Goal: Find specific fact: Find specific fact

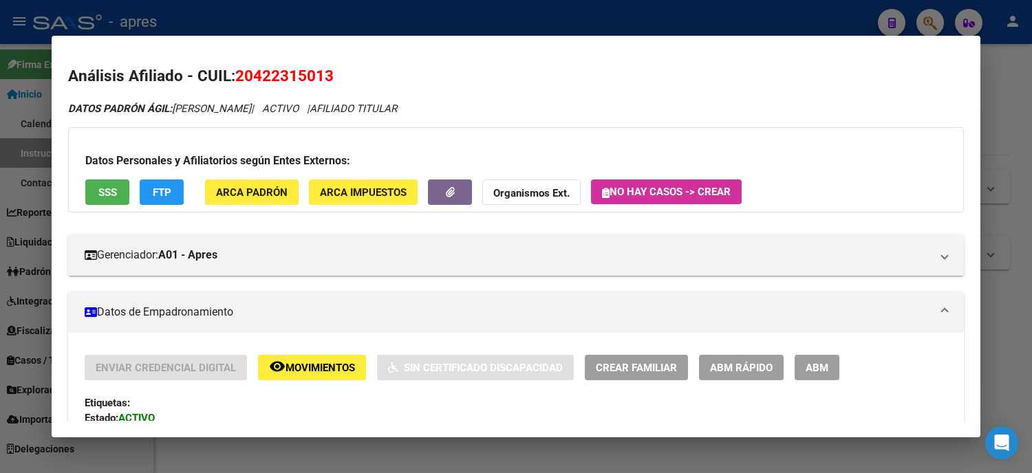
click at [3, 235] on div at bounding box center [516, 236] width 1032 height 473
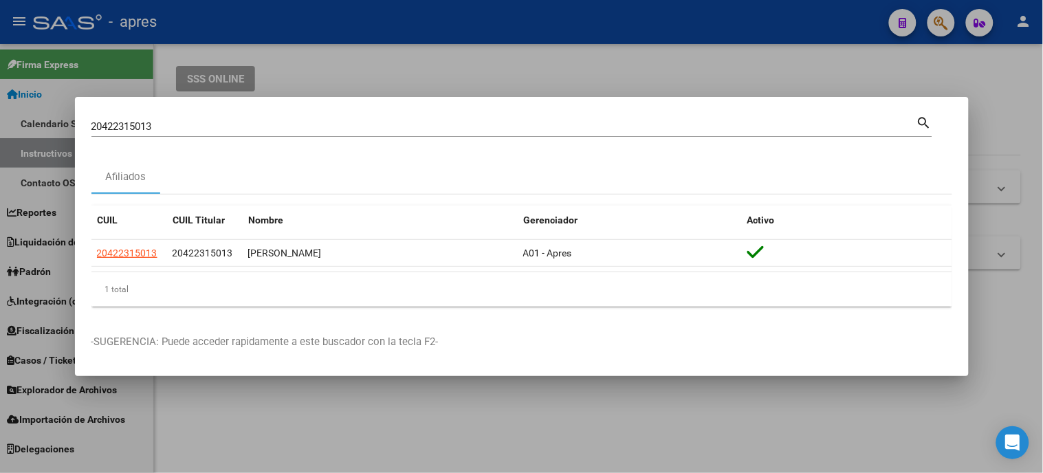
click at [173, 118] on div "20422315013 Buscar (apellido, dni, cuil, [PERSON_NAME], cuit, obra social)" at bounding box center [503, 126] width 825 height 21
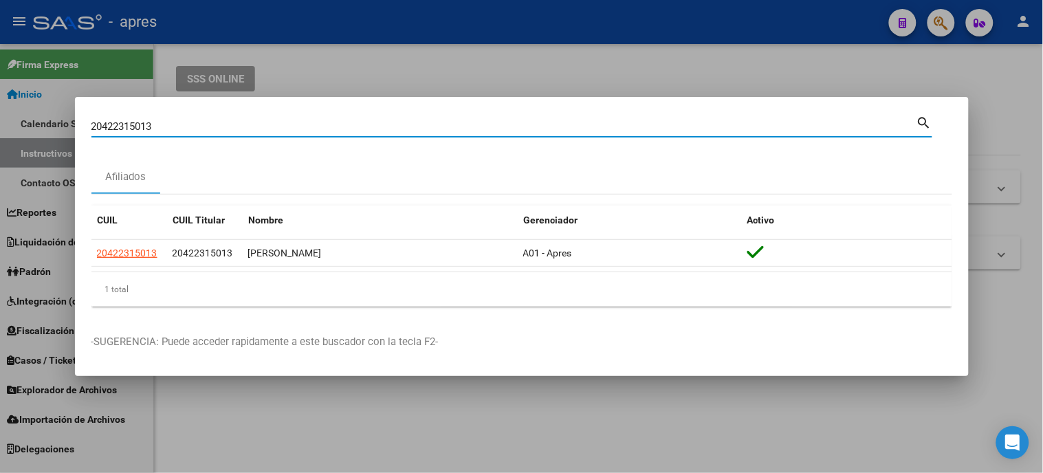
drag, startPoint x: 177, startPoint y: 121, endPoint x: 0, endPoint y: 76, distance: 182.3
click at [0, 76] on div "20422315013 Buscar (apellido, dni, cuil, nro traspaso, cuit, obra social) searc…" at bounding box center [521, 236] width 1043 height 473
paste input "2525659"
type input "22525659"
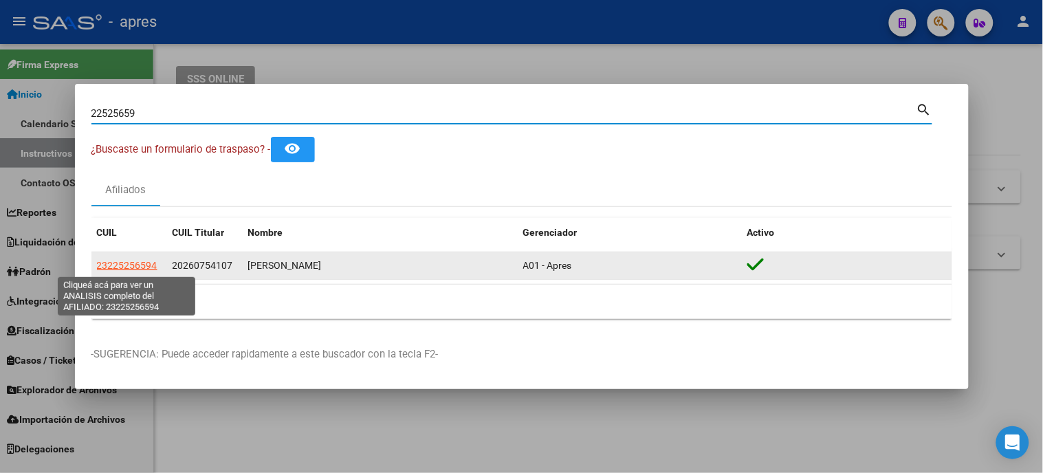
click at [125, 265] on span "23225256594" at bounding box center [127, 265] width 61 height 11
type textarea "23225256594"
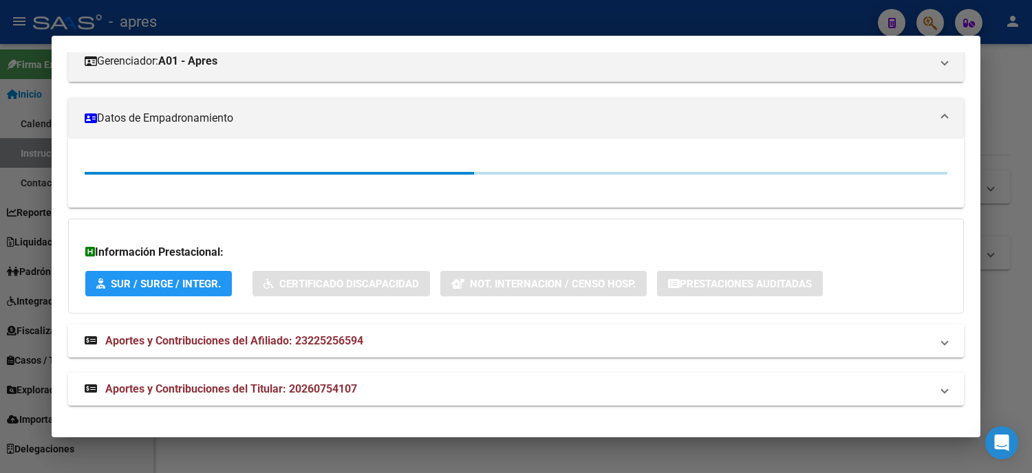
scroll to position [41, 0]
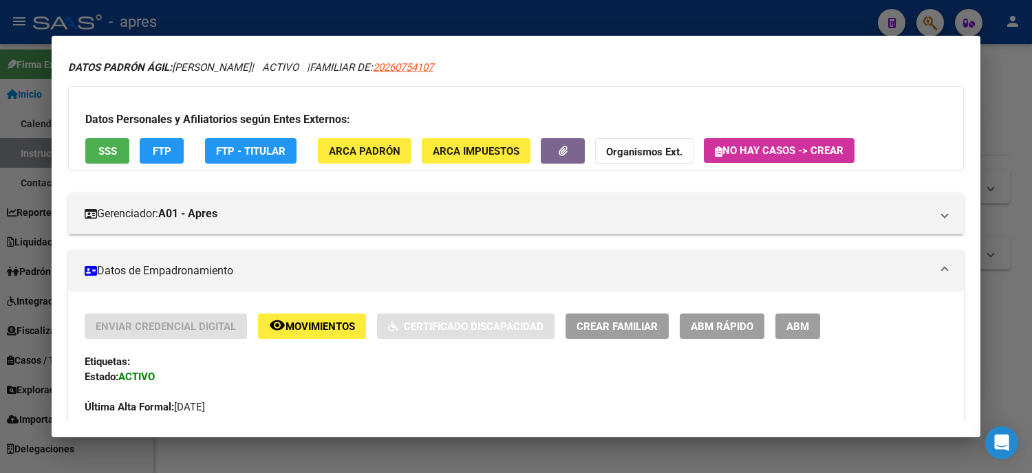
click at [118, 149] on button "SSS" at bounding box center [107, 150] width 44 height 25
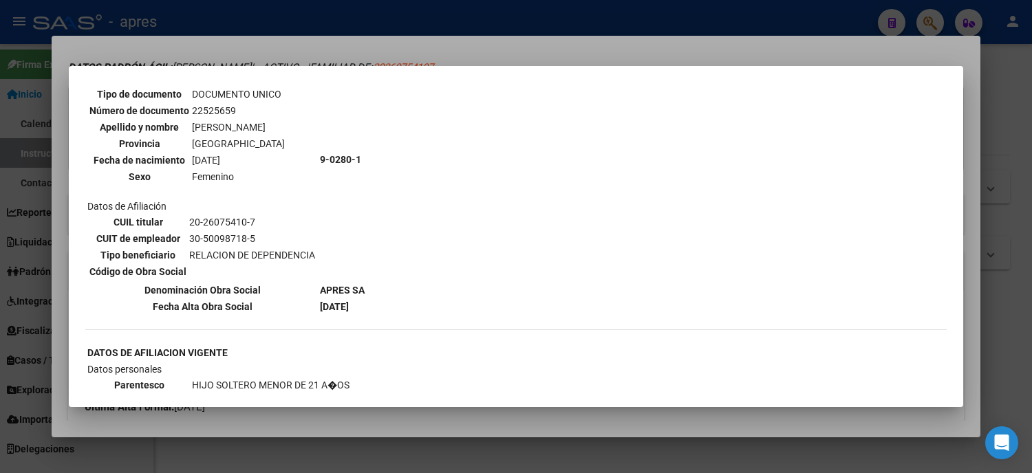
scroll to position [611, 0]
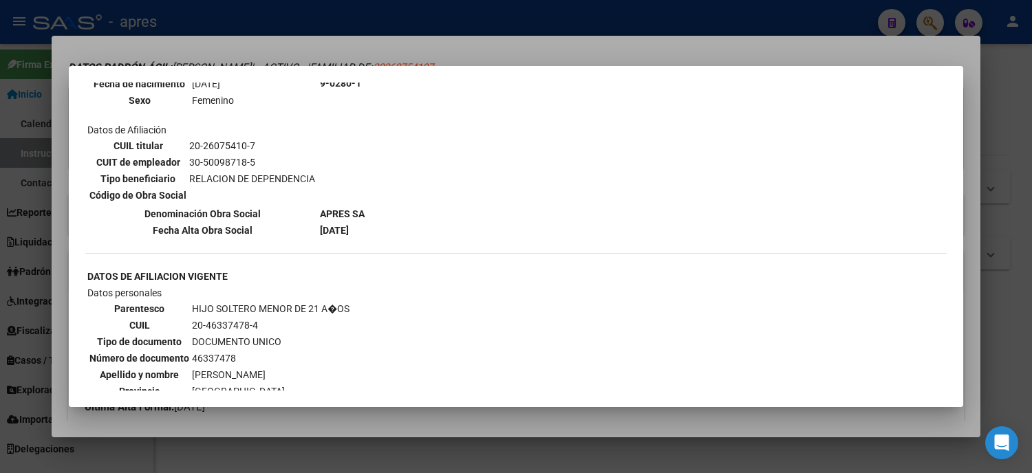
click at [0, 268] on div at bounding box center [516, 236] width 1032 height 473
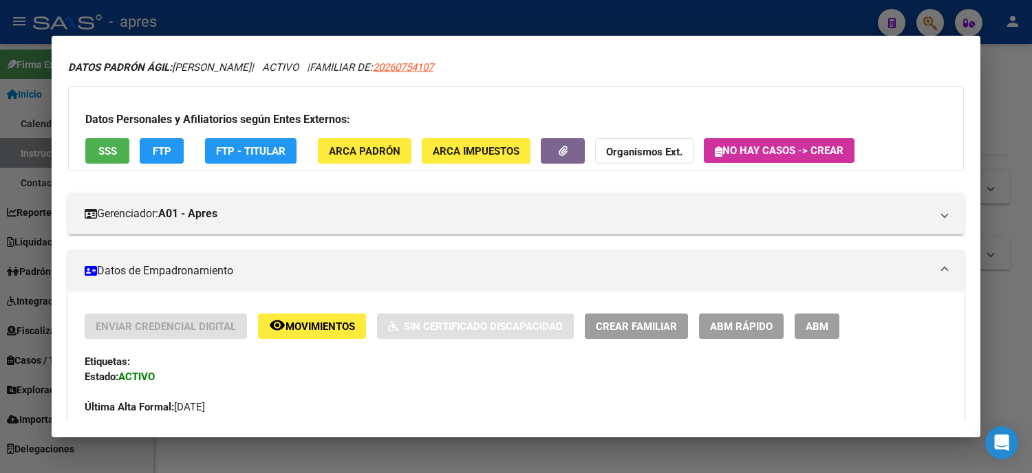
click at [0, 189] on div at bounding box center [516, 236] width 1032 height 473
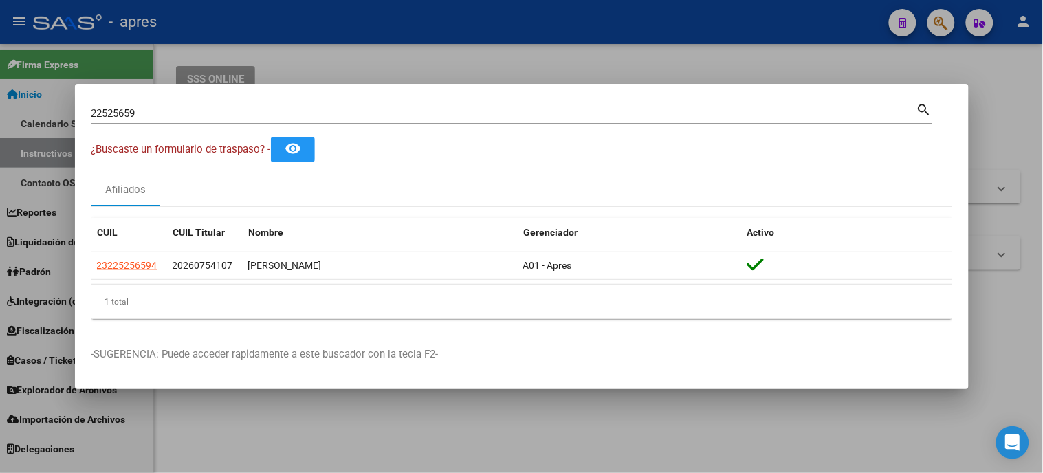
click at [193, 105] on div "22525659 Buscar (apellido, dni, [PERSON_NAME], [PERSON_NAME], cuit, obra social)" at bounding box center [503, 113] width 825 height 21
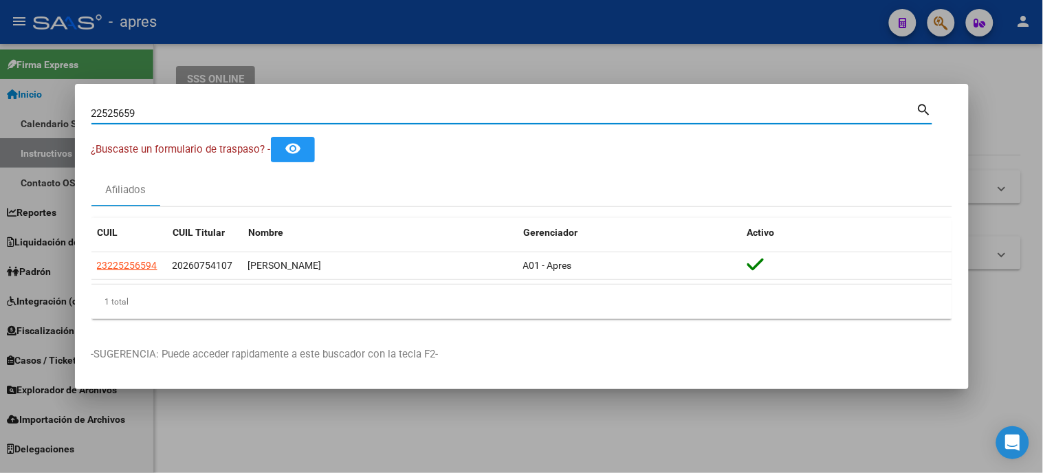
drag, startPoint x: 188, startPoint y: 107, endPoint x: 121, endPoint y: 107, distance: 67.4
click at [121, 107] on input "22525659" at bounding box center [503, 113] width 825 height 12
click at [149, 109] on input "22525659" at bounding box center [503, 113] width 825 height 12
drag, startPoint x: 160, startPoint y: 112, endPoint x: 81, endPoint y: 108, distance: 79.2
click at [81, 108] on mat-dialog-content "22525659 Buscar (apellido, dni, cuil, nro traspaso, cuit, obra social) search ¿…" at bounding box center [522, 215] width 894 height 230
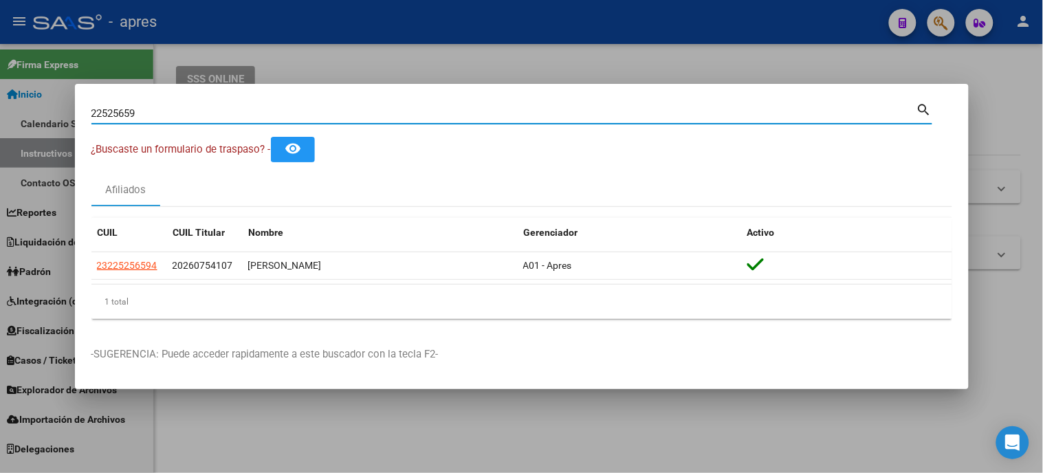
paste input "17097504"
type input "17097504"
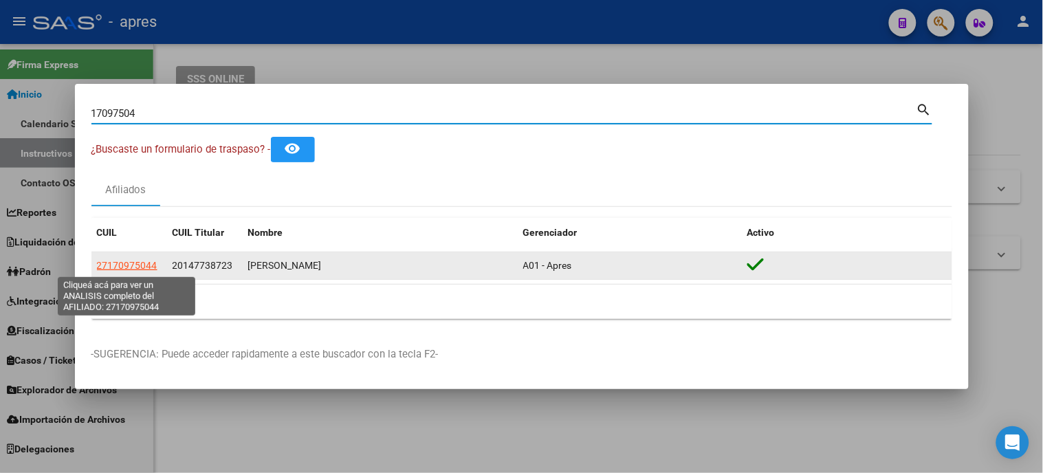
click at [141, 265] on span "27170975044" at bounding box center [127, 265] width 61 height 11
type textarea "27170975044"
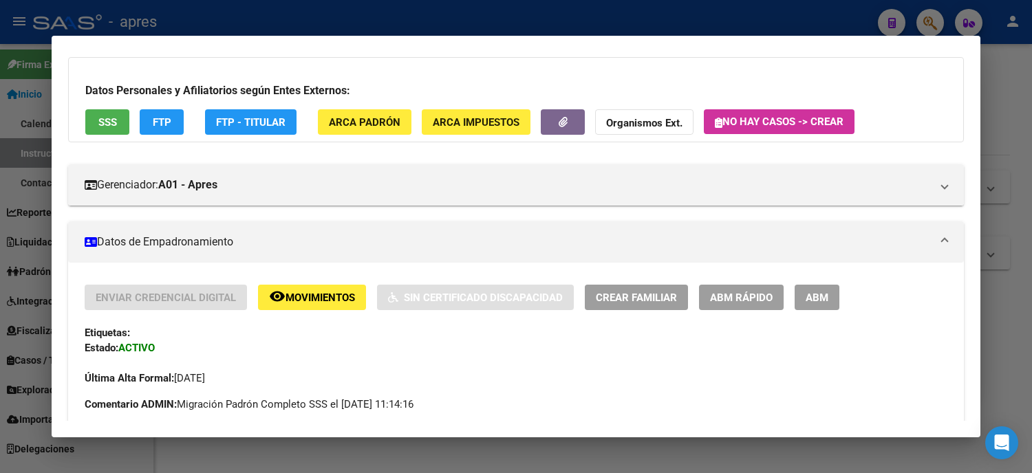
scroll to position [0, 0]
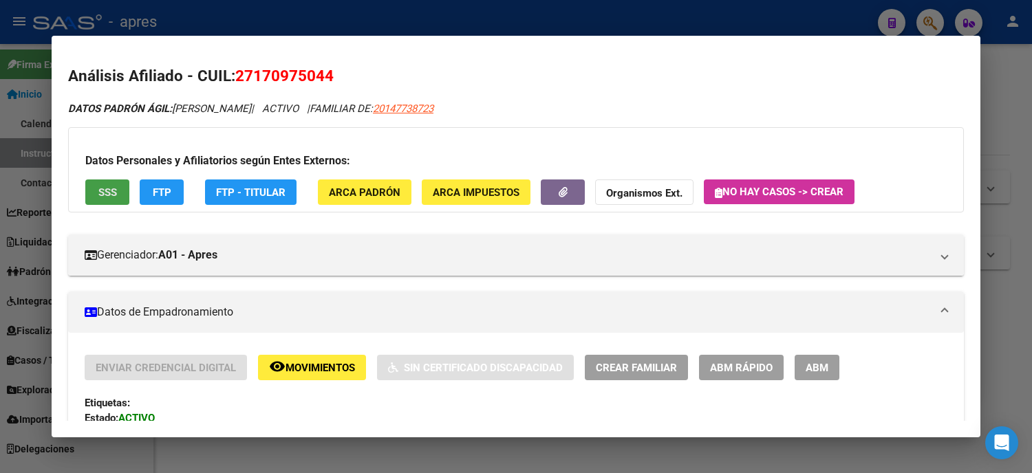
click at [110, 191] on span "SSS" at bounding box center [107, 192] width 19 height 12
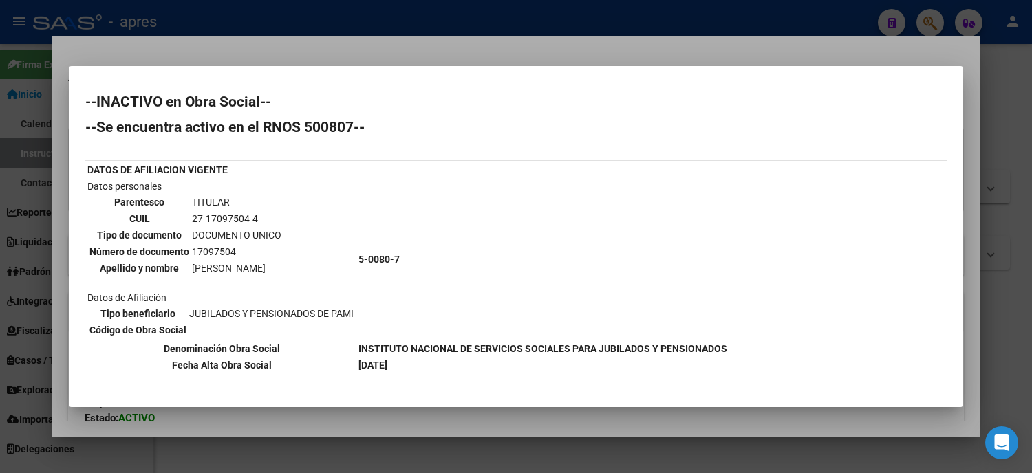
click at [0, 169] on div at bounding box center [516, 236] width 1032 height 473
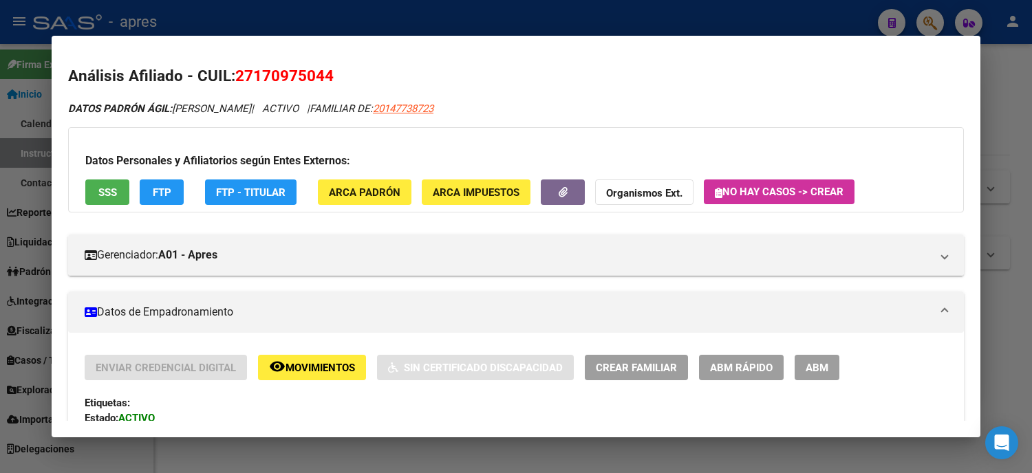
drag, startPoint x: 315, startPoint y: 74, endPoint x: 230, endPoint y: 76, distance: 84.6
click at [235, 76] on span "27170975044" at bounding box center [284, 76] width 98 height 18
copy span "27170975044"
